Goal: Task Accomplishment & Management: Manage account settings

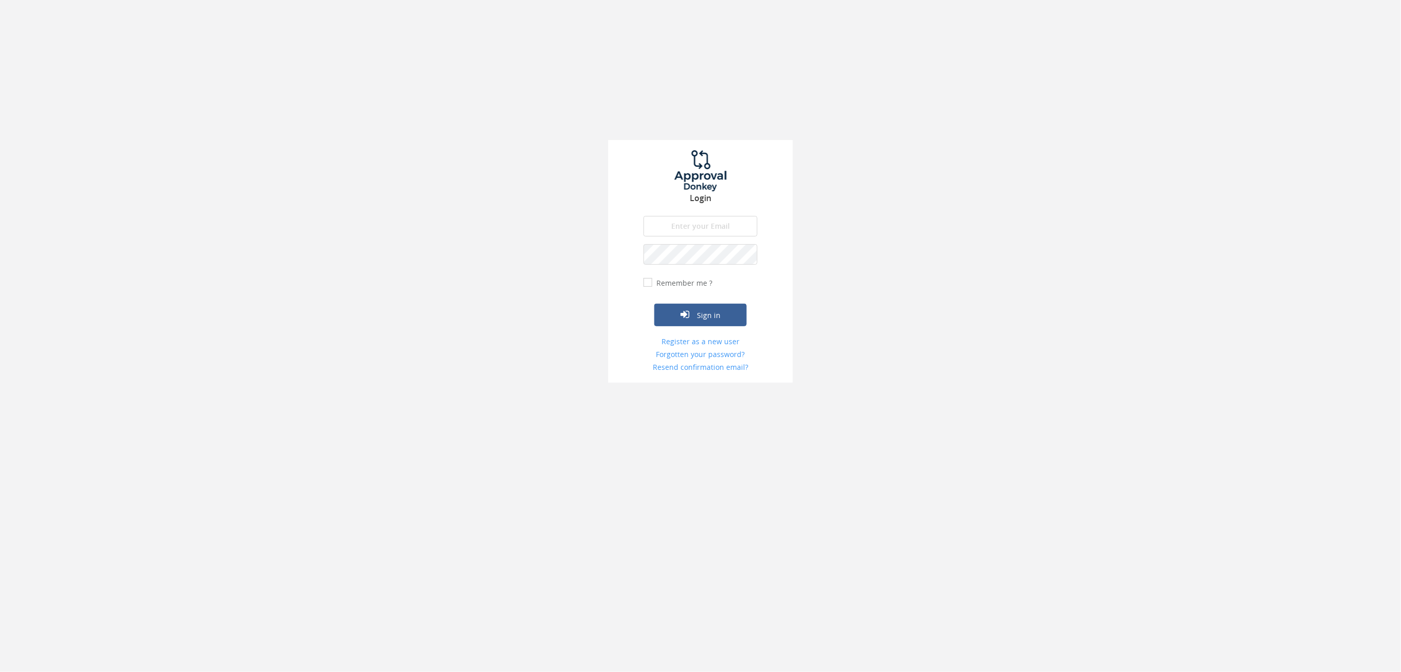
click at [684, 220] on input "email" at bounding box center [701, 226] width 114 height 21
type input "[PERSON_NAME][EMAIL_ADDRESS][PERSON_NAME][DOMAIN_NAME]"
click at [721, 316] on button "Sign in" at bounding box center [700, 315] width 92 height 23
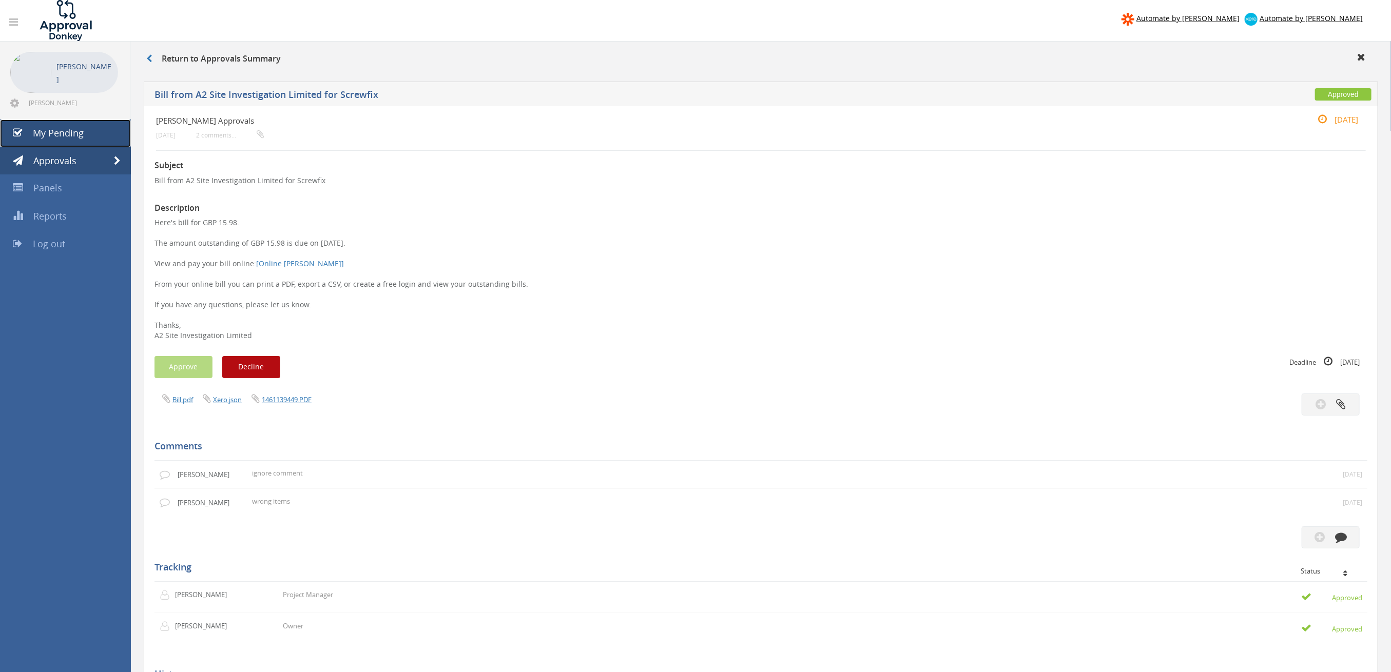
click at [83, 138] on link "My Pending" at bounding box center [65, 134] width 131 height 28
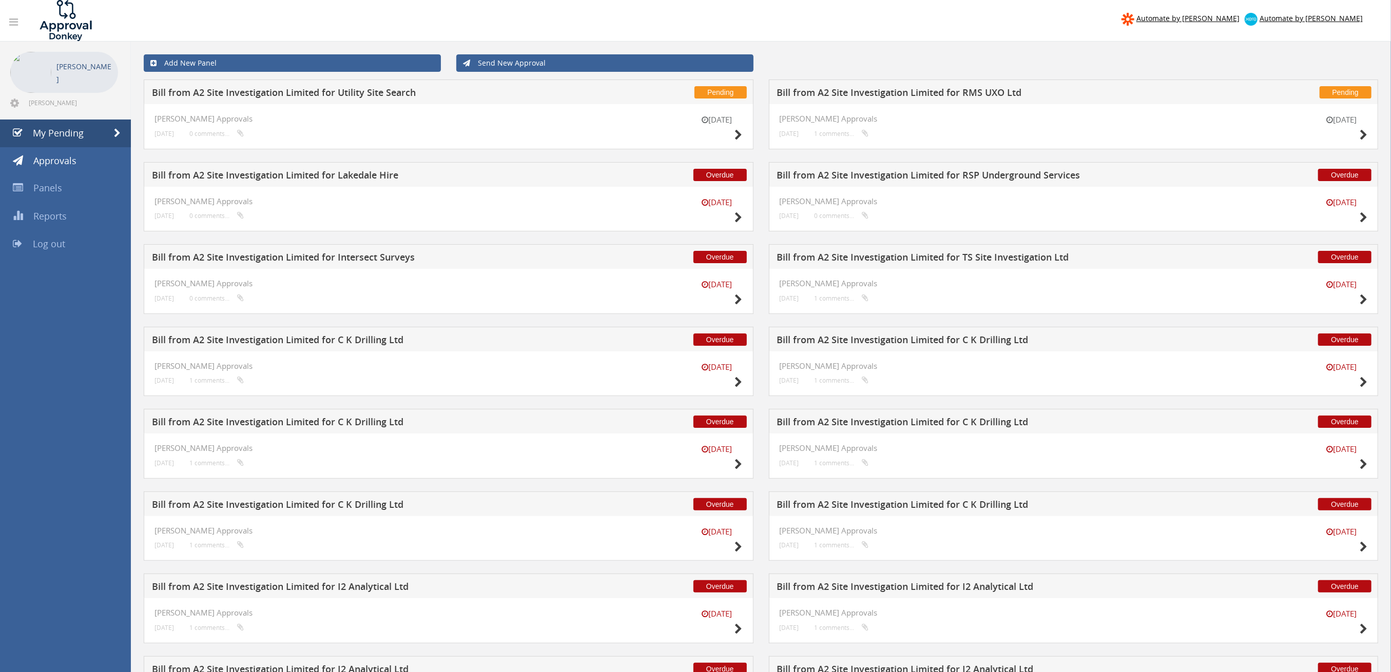
click at [350, 258] on h5 "Bill from A2 Site Investigation Limited for Intersect Surveys" at bounding box center [359, 259] width 415 height 13
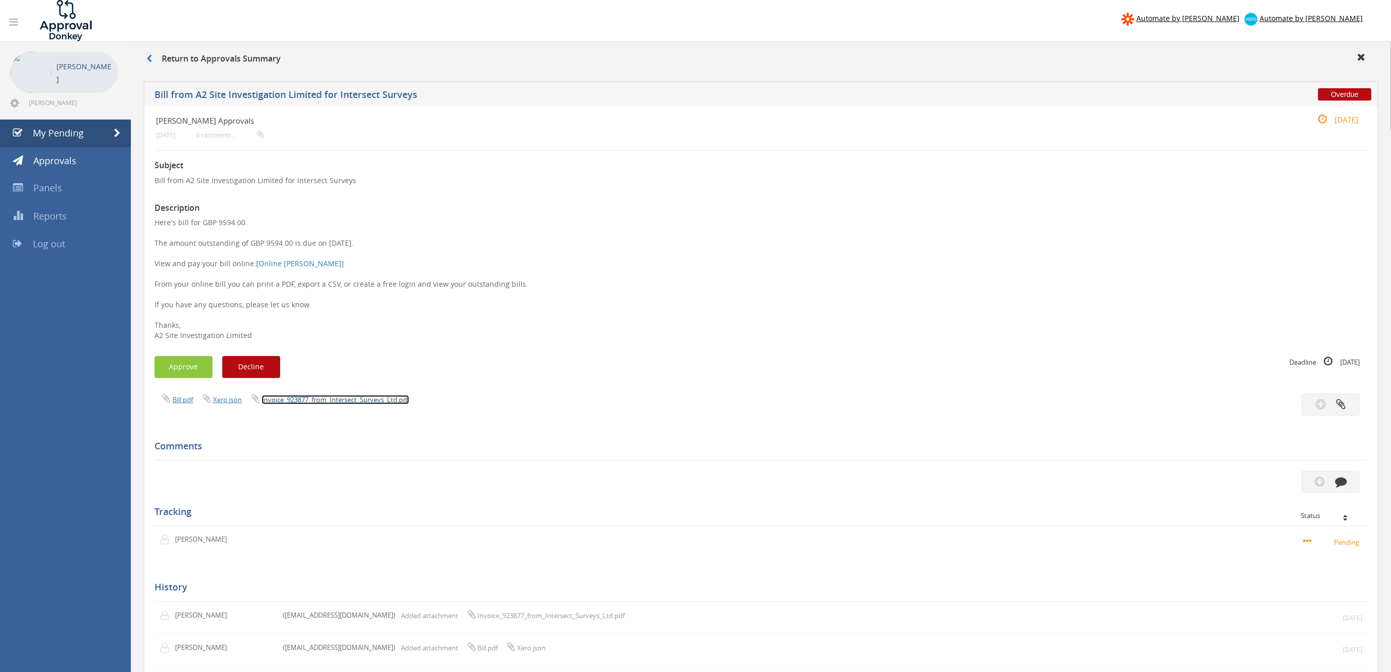
click at [354, 401] on link "Invoice_923877_from_Intersect_Surveys_Ltd.pdf" at bounding box center [335, 399] width 147 height 9
click at [184, 365] on button "Approve" at bounding box center [183, 367] width 58 height 22
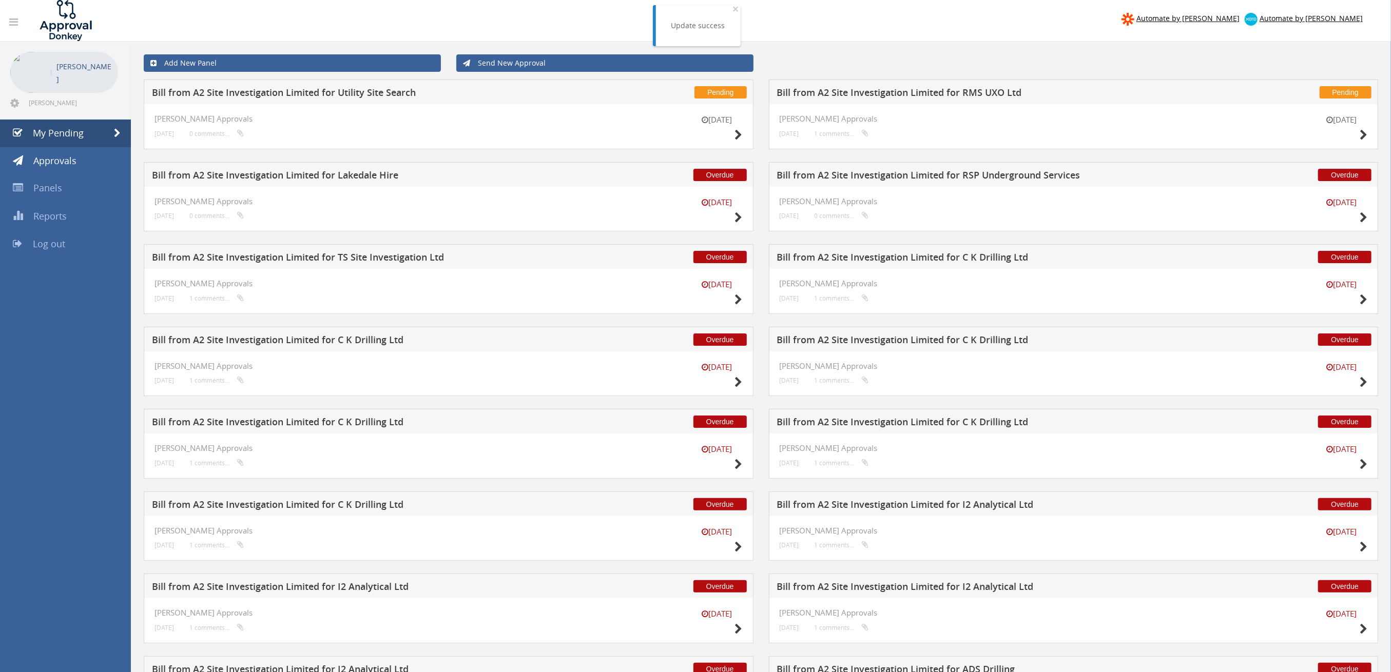
click at [922, 174] on h5 "Bill from A2 Site Investigation Limited for RSP Underground Services" at bounding box center [984, 176] width 415 height 13
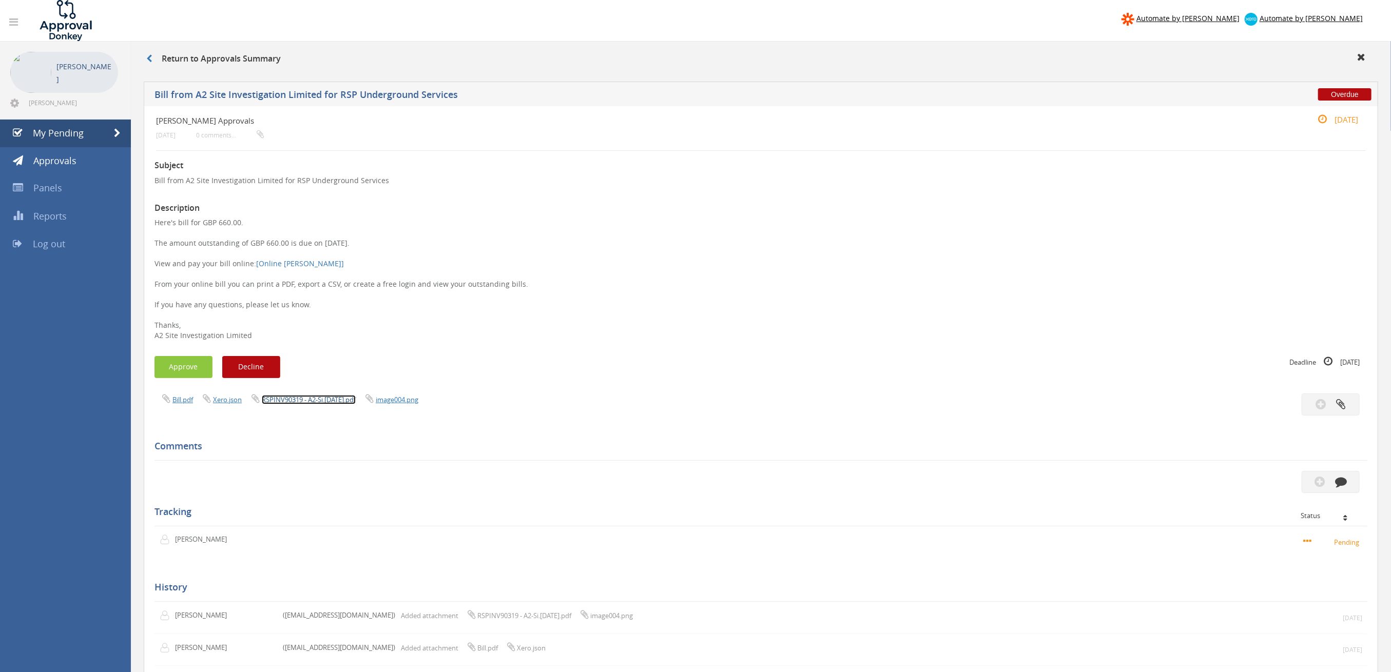
click at [307, 401] on link "RSPINV90319 - A2-Si.[DATE].pdf" at bounding box center [309, 399] width 94 height 9
click at [188, 365] on button "Approve" at bounding box center [183, 367] width 58 height 22
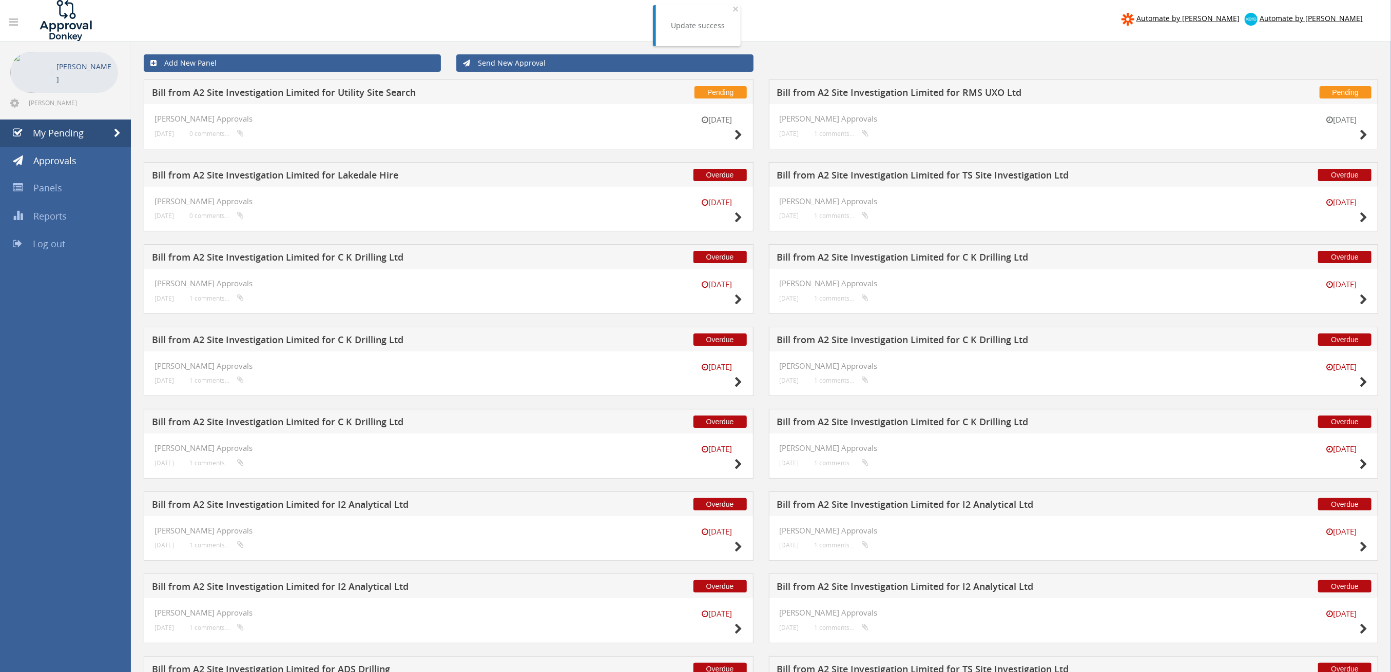
click at [355, 174] on h5 "Bill from A2 Site Investigation Limited for Lakedale Hire" at bounding box center [359, 176] width 415 height 13
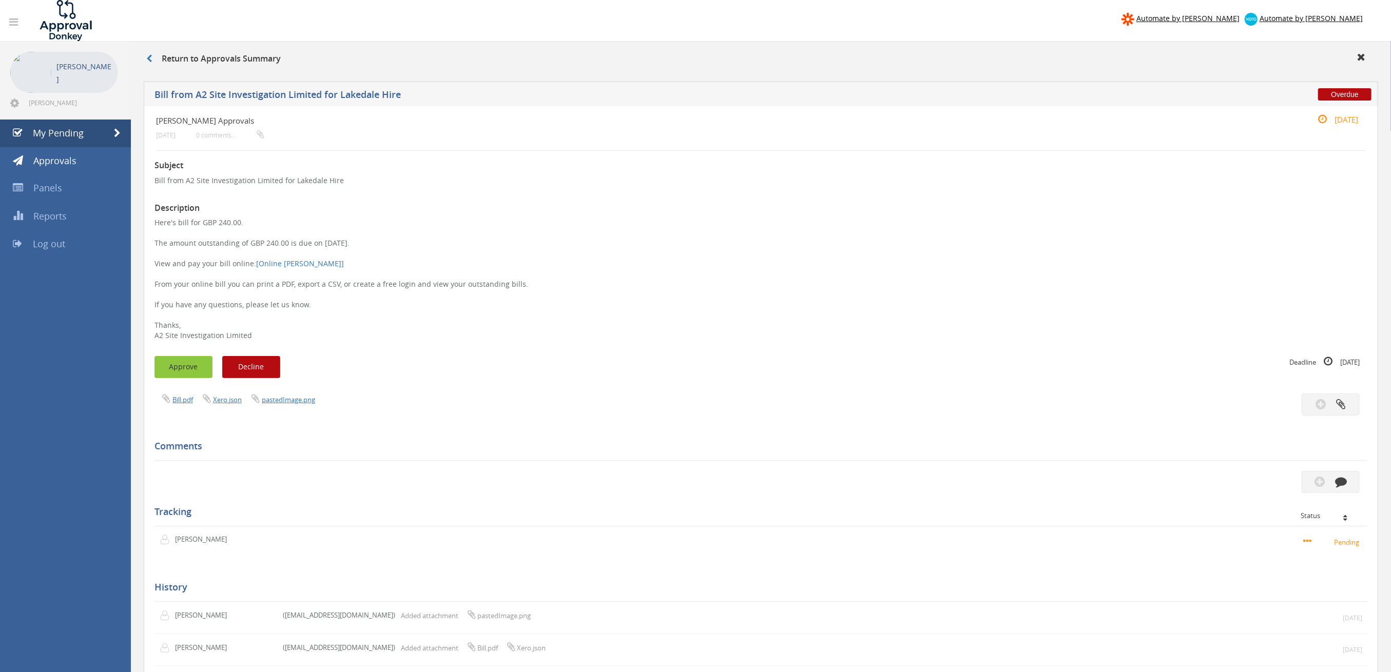
click at [192, 363] on button "Approve" at bounding box center [183, 367] width 58 height 22
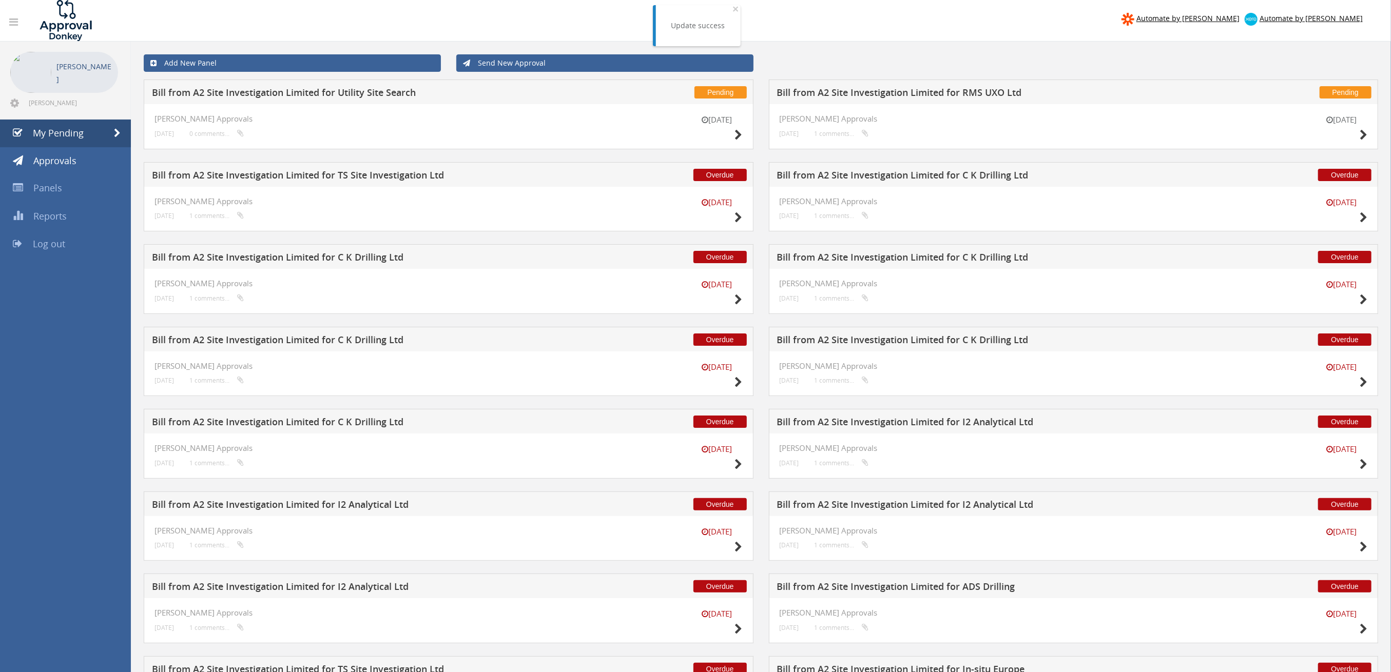
click at [951, 91] on h5 "Bill from A2 Site Investigation Limited for RMS UXO Ltd" at bounding box center [984, 94] width 415 height 13
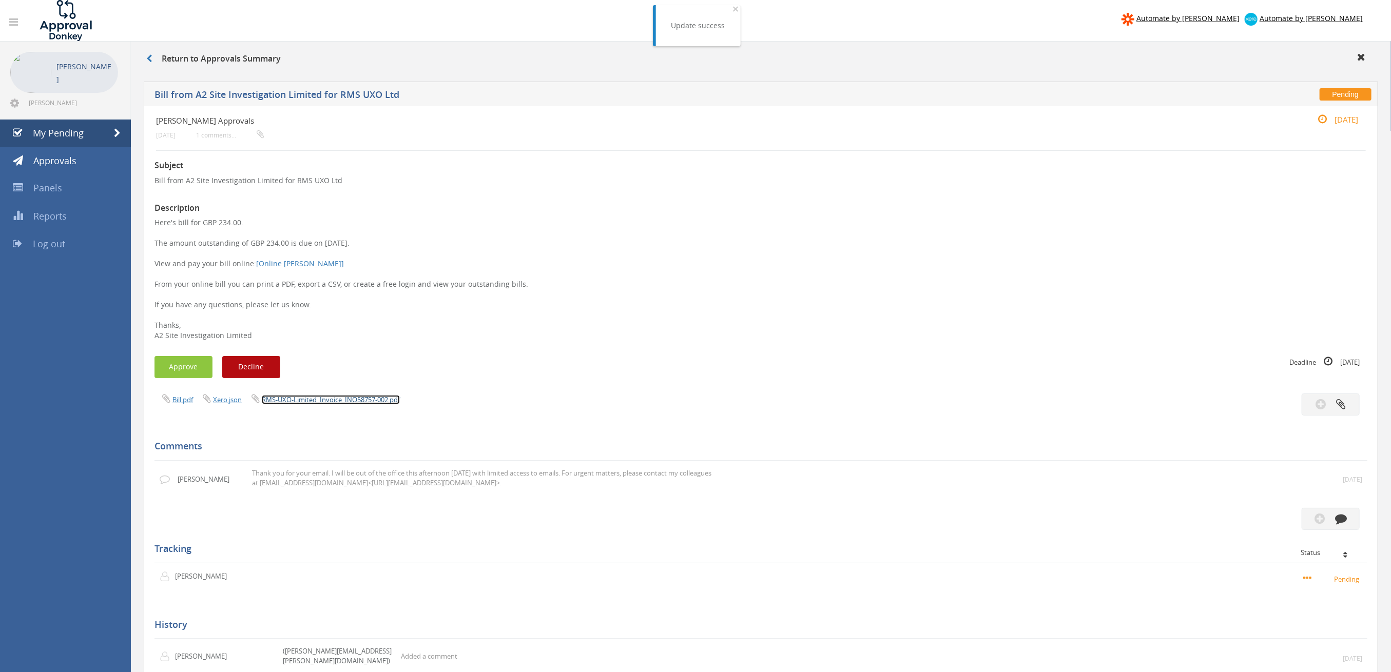
click at [332, 402] on link "RMS-UXO-Limited_Invoice_INO58757-002.pdf" at bounding box center [331, 399] width 138 height 9
click at [176, 360] on button "Approve" at bounding box center [183, 367] width 58 height 22
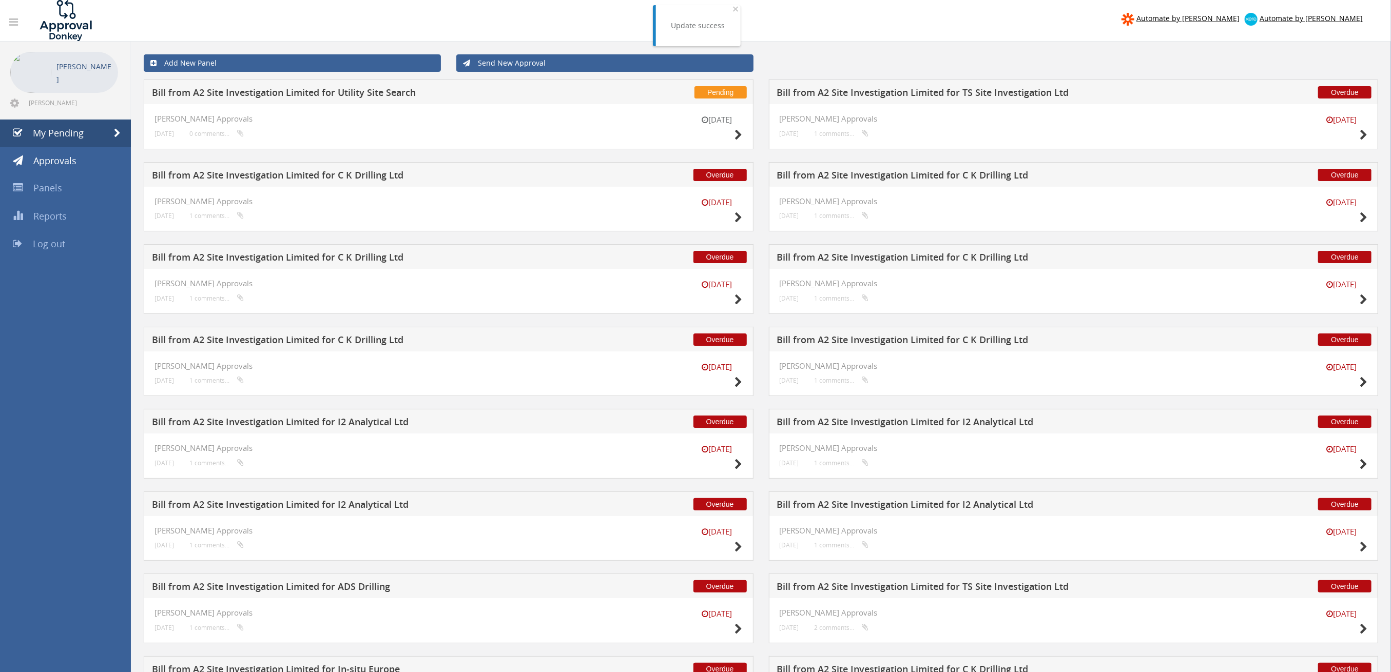
click at [384, 91] on h5 "Bill from A2 Site Investigation Limited for Utility Site Search" at bounding box center [359, 94] width 415 height 13
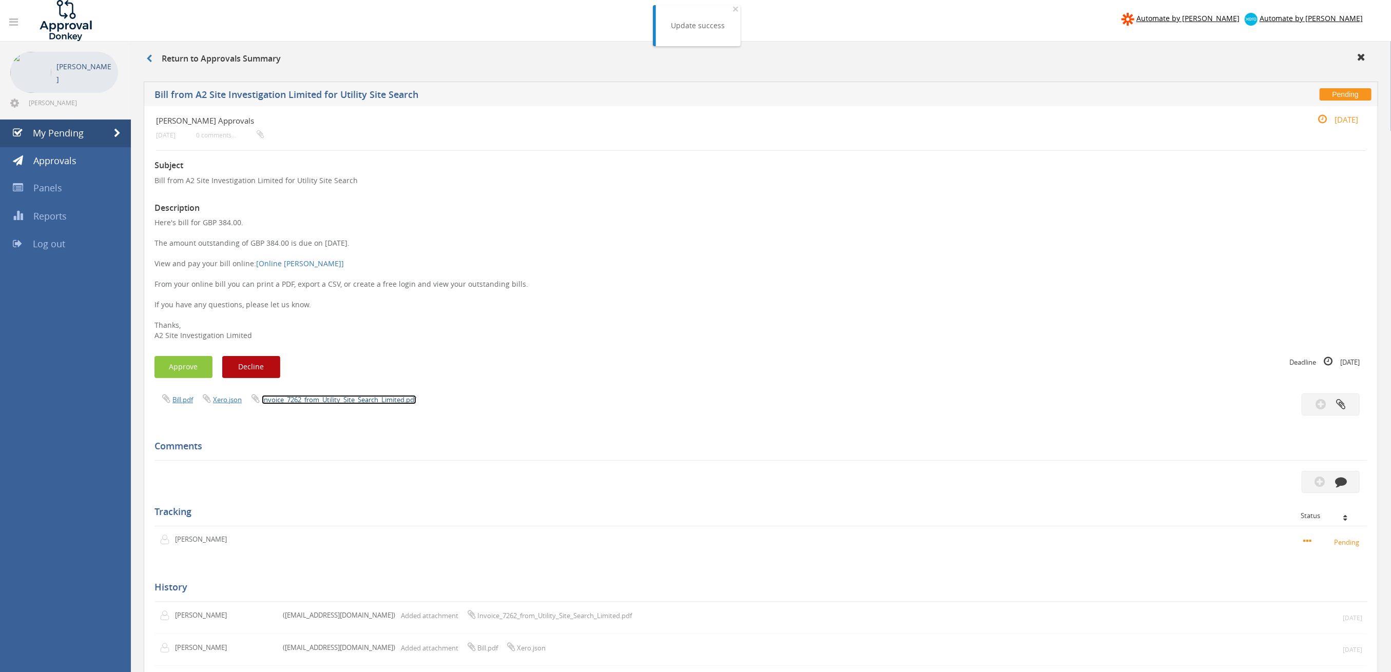
click at [354, 398] on link "Invoice_7262_from_Utility_Site_Search_Limited.pdf" at bounding box center [339, 399] width 154 height 9
click at [189, 367] on button "Approve" at bounding box center [183, 367] width 58 height 22
